Goal: Find specific fact: Find specific fact

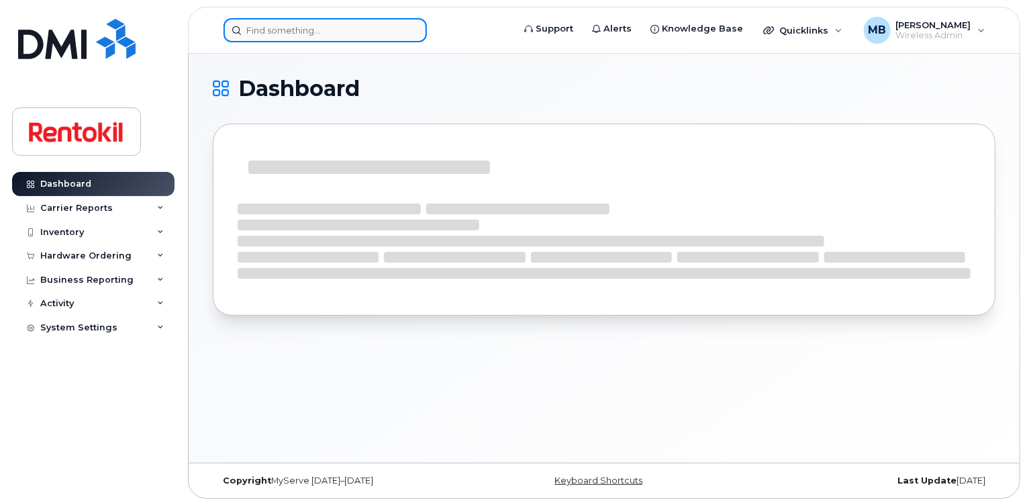
click at [298, 34] on input at bounding box center [325, 30] width 203 height 24
paste input "519.617.1585"
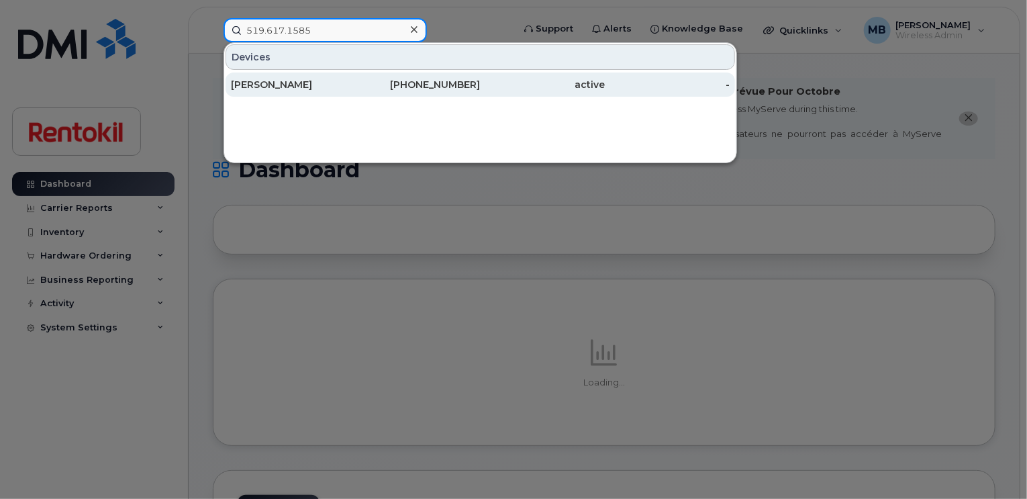
type input "519.617.1585"
click at [281, 83] on div "[PERSON_NAME]" at bounding box center [293, 84] width 125 height 13
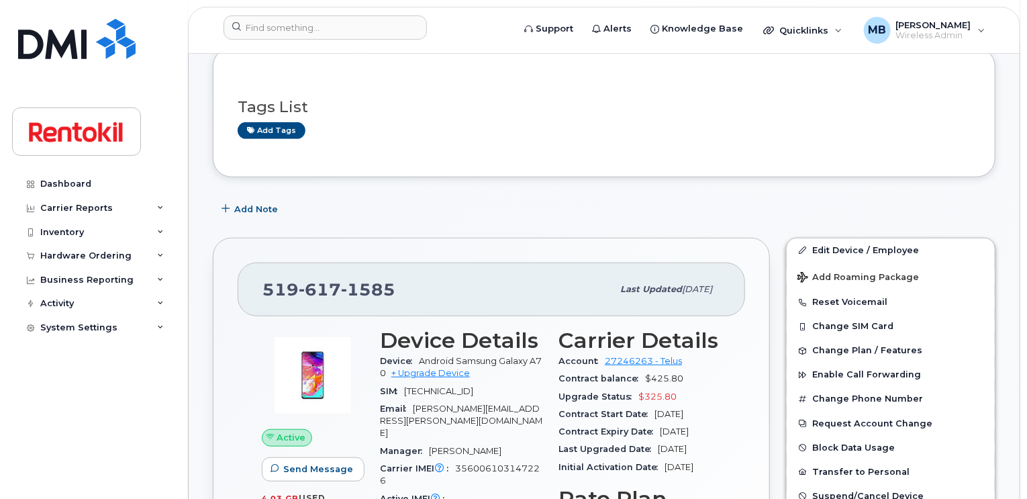
scroll to position [332, 0]
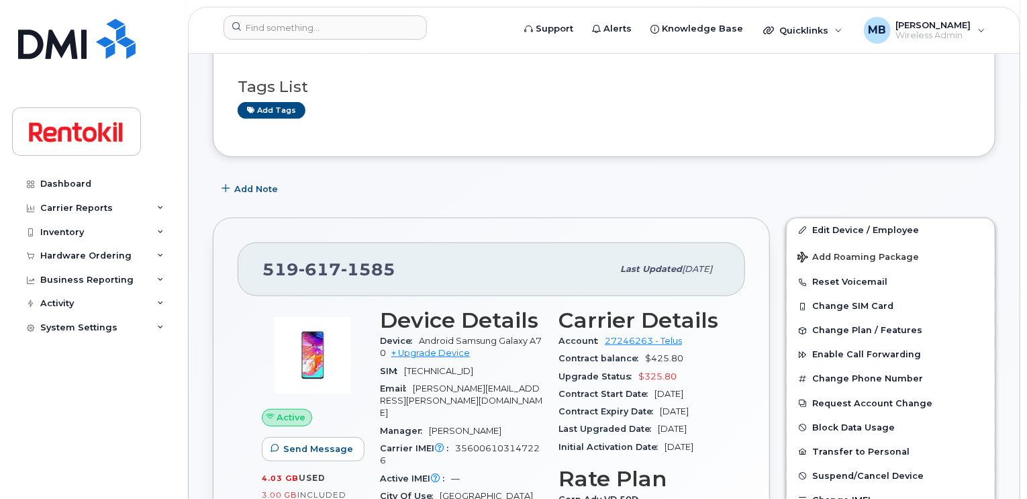
click at [427, 177] on div "Add Note" at bounding box center [604, 189] width 783 height 24
drag, startPoint x: 392, startPoint y: 258, endPoint x: 250, endPoint y: 256, distance: 141.6
click at [250, 256] on div "[PHONE_NUMBER] Last updated [DATE]" at bounding box center [491, 269] width 507 height 54
copy span "[PHONE_NUMBER]"
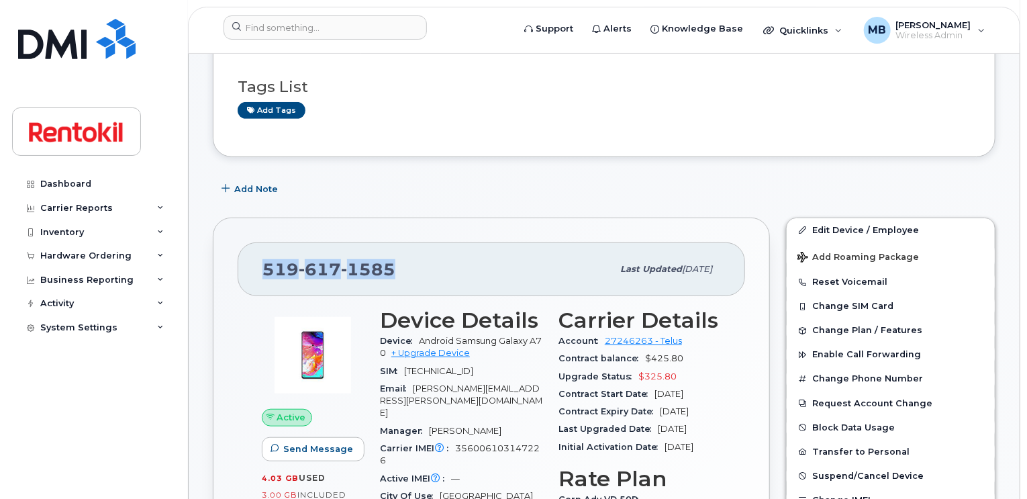
drag, startPoint x: 395, startPoint y: 252, endPoint x: 250, endPoint y: 250, distance: 144.3
click at [250, 250] on div "[PHONE_NUMBER] Last updated [DATE]" at bounding box center [491, 269] width 507 height 54
copy span "[PHONE_NUMBER]"
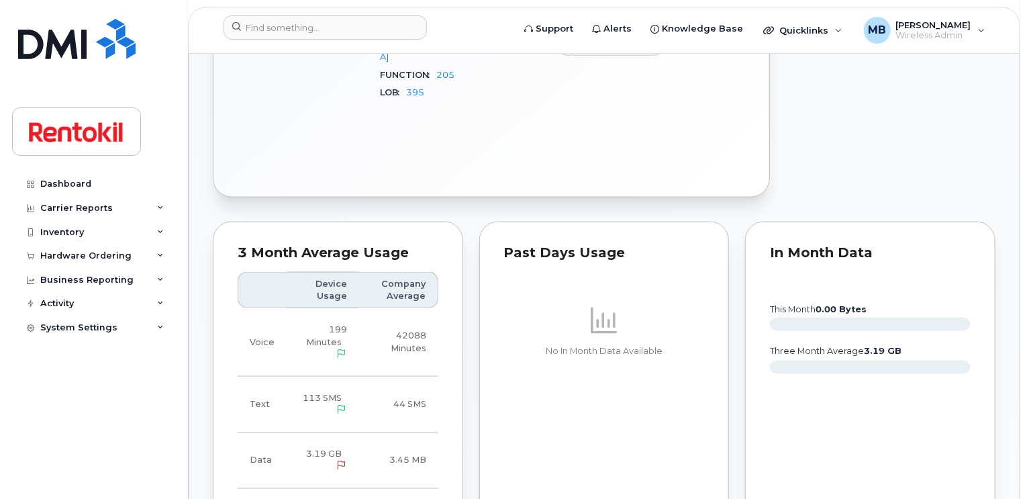
scroll to position [856, 0]
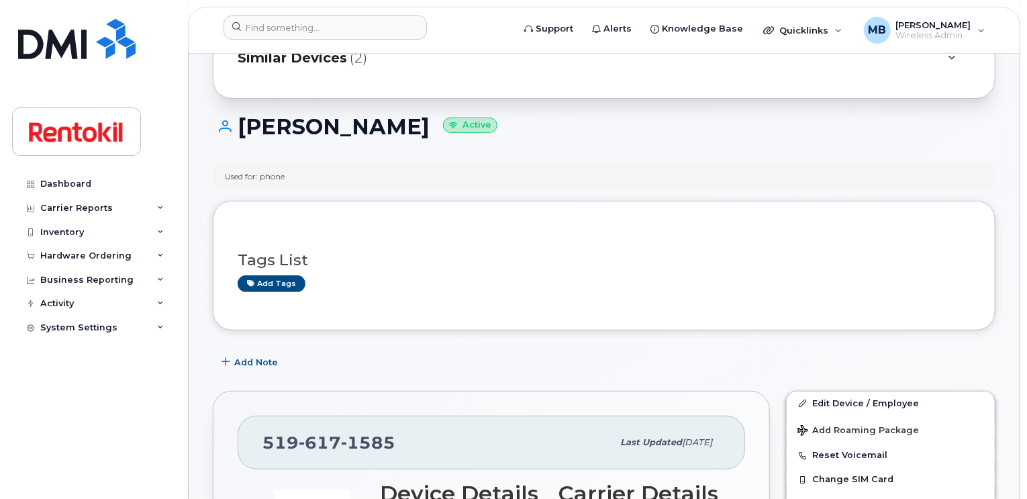
scroll to position [306, 0]
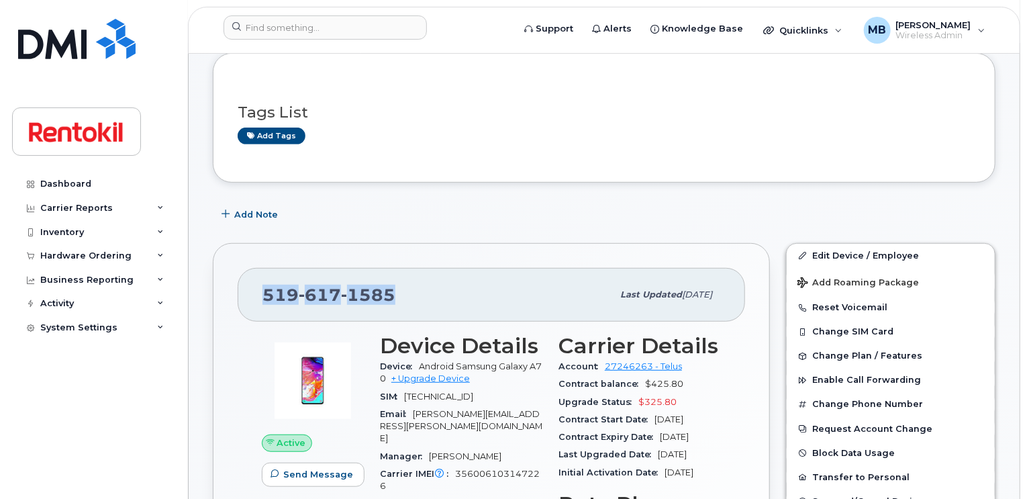
drag, startPoint x: 389, startPoint y: 285, endPoint x: 265, endPoint y: 287, distance: 124.2
click at [265, 287] on span "[PHONE_NUMBER]" at bounding box center [328, 295] width 133 height 20
copy span "[PHONE_NUMBER]"
